Goal: Task Accomplishment & Management: Manage account settings

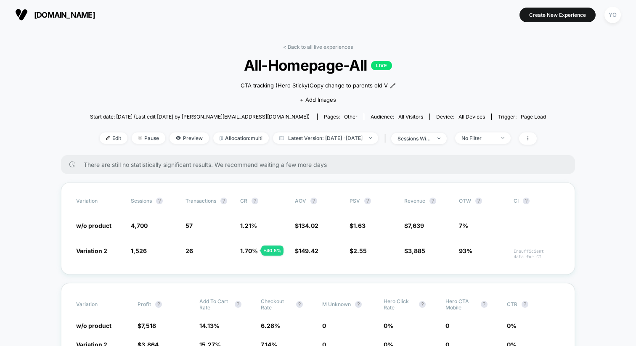
click at [78, 11] on span "[DOMAIN_NAME]" at bounding box center [64, 15] width 61 height 9
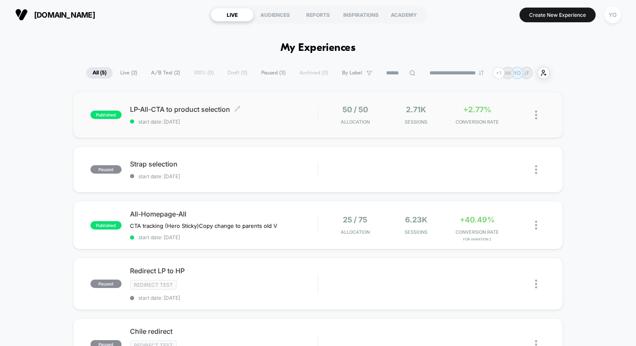
click at [248, 122] on span "start date: [DATE]" at bounding box center [223, 122] width 187 height 6
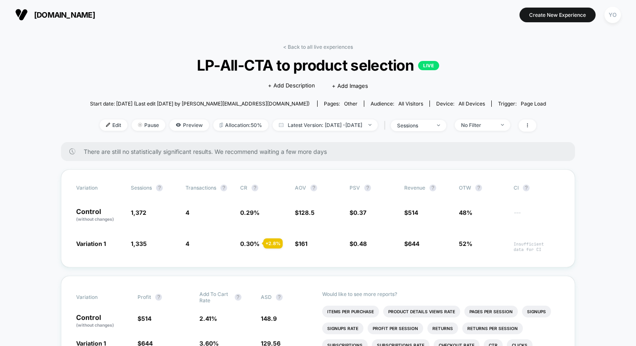
click at [48, 15] on span "[DOMAIN_NAME]" at bounding box center [64, 15] width 61 height 9
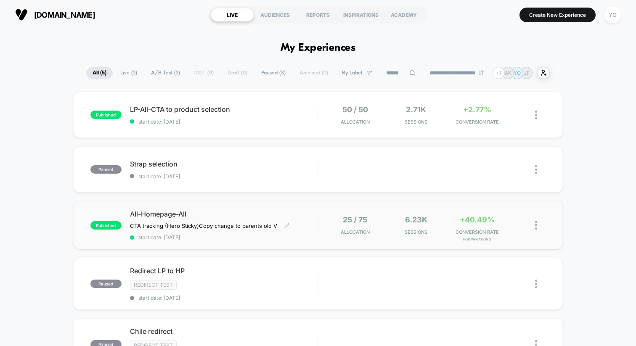
click at [169, 219] on div "All-Homepage-All CTA tracking (Hero Sticky) Copy change to parents old V Click …" at bounding box center [223, 225] width 187 height 31
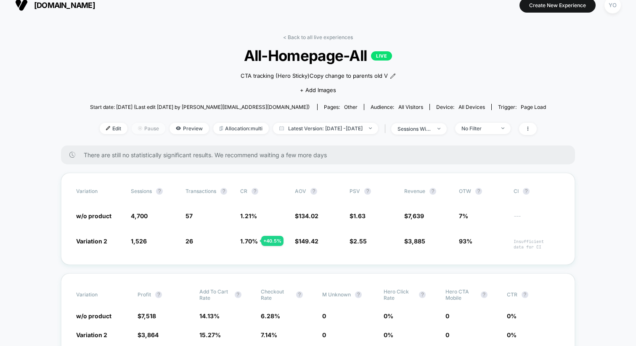
scroll to position [16, 0]
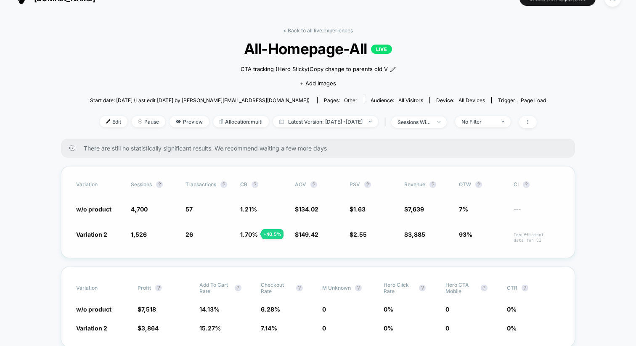
click at [103, 234] on span "Variation 2" at bounding box center [91, 234] width 31 height 7
click at [188, 124] on span "Preview" at bounding box center [189, 121] width 40 height 11
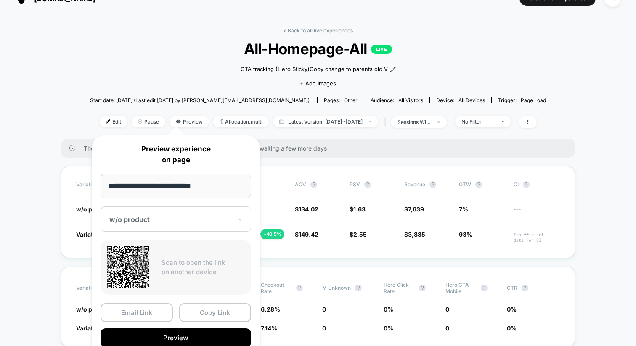
click at [152, 217] on div at bounding box center [170, 219] width 123 height 8
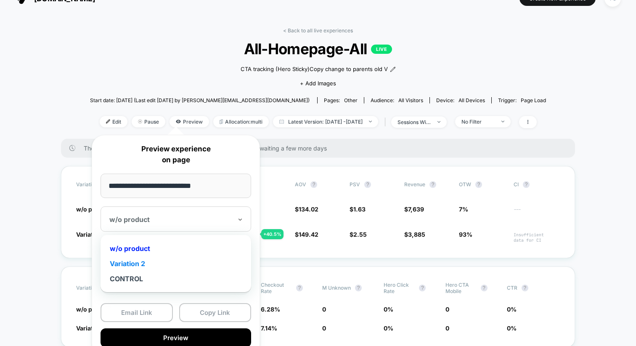
click at [141, 270] on div "Variation 2" at bounding box center [176, 263] width 142 height 15
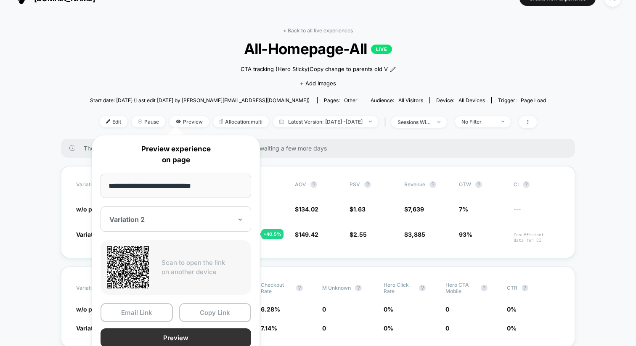
click at [141, 343] on button "Preview" at bounding box center [175, 337] width 151 height 19
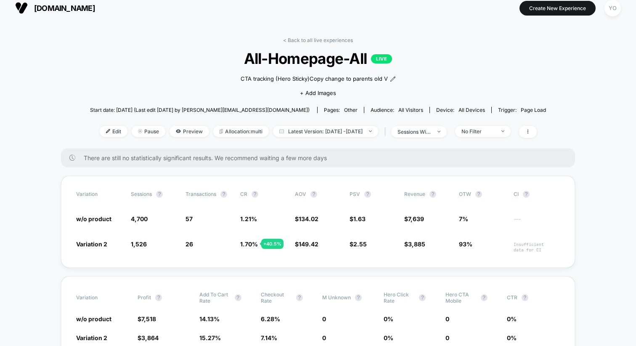
scroll to position [0, 0]
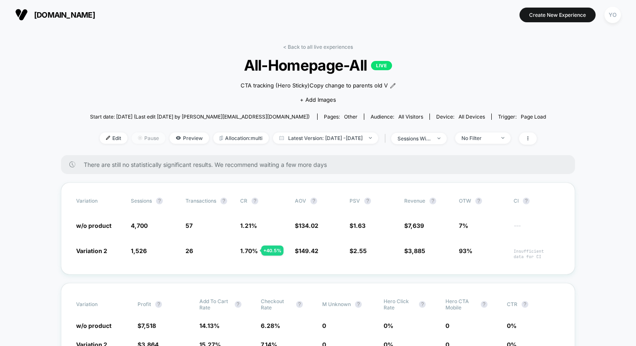
click at [142, 140] on span "Pause" at bounding box center [149, 137] width 34 height 11
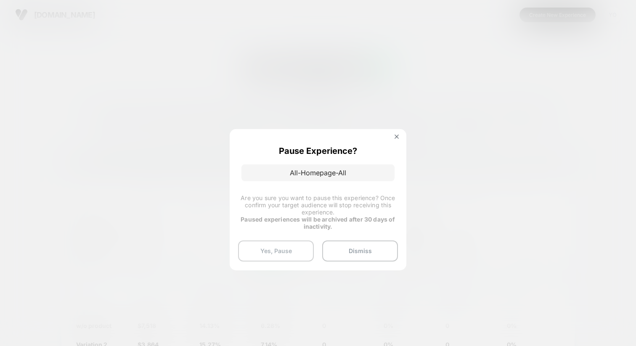
click at [279, 254] on button "Yes, Pause" at bounding box center [276, 250] width 76 height 21
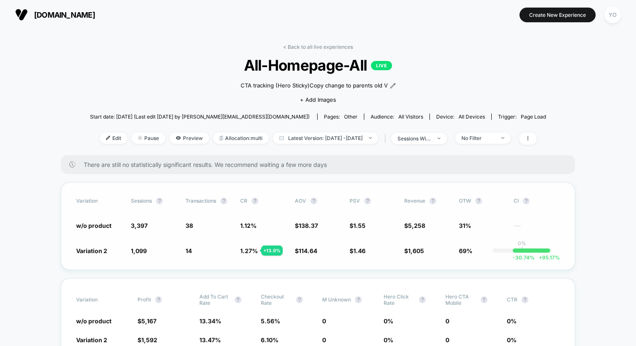
scroll to position [109, 0]
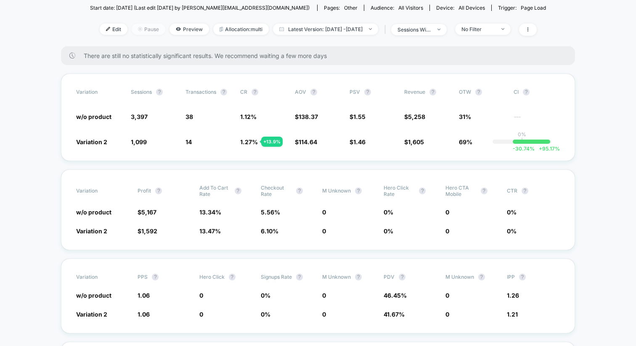
click at [144, 30] on span "Pause" at bounding box center [149, 29] width 34 height 11
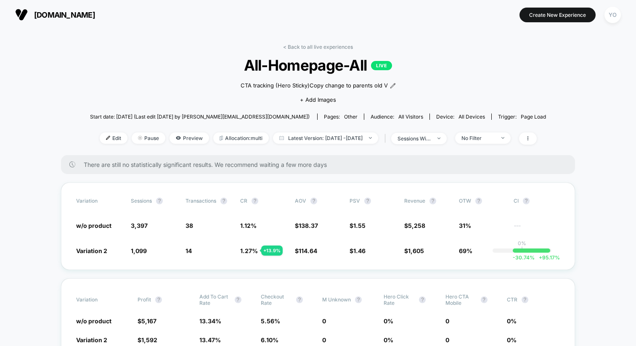
click at [45, 16] on span "[DOMAIN_NAME]" at bounding box center [64, 15] width 61 height 9
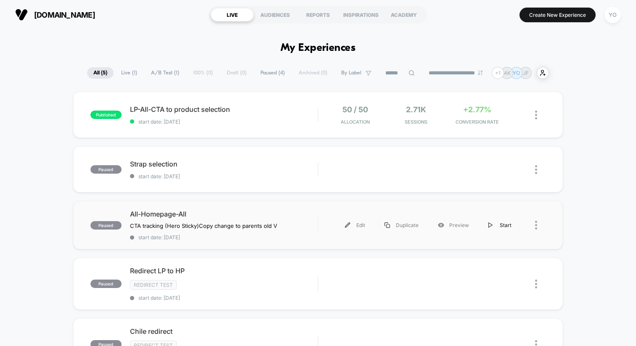
click at [495, 228] on div "Start" at bounding box center [499, 225] width 42 height 19
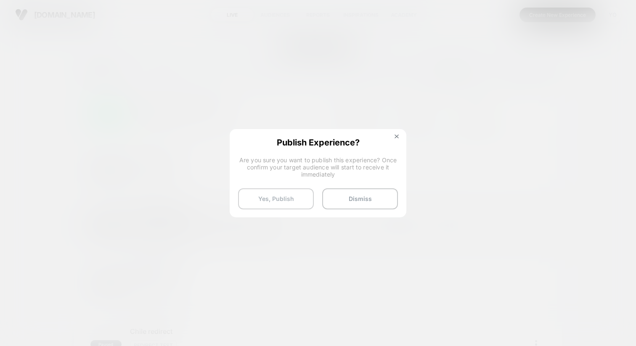
click at [291, 195] on button "Yes, Publish" at bounding box center [276, 198] width 76 height 21
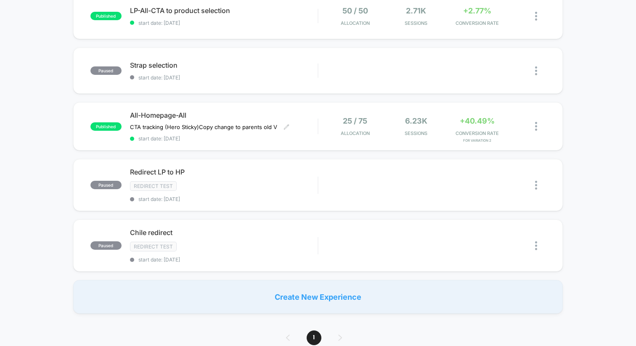
scroll to position [99, 0]
